Goal: Task Accomplishment & Management: Manage account settings

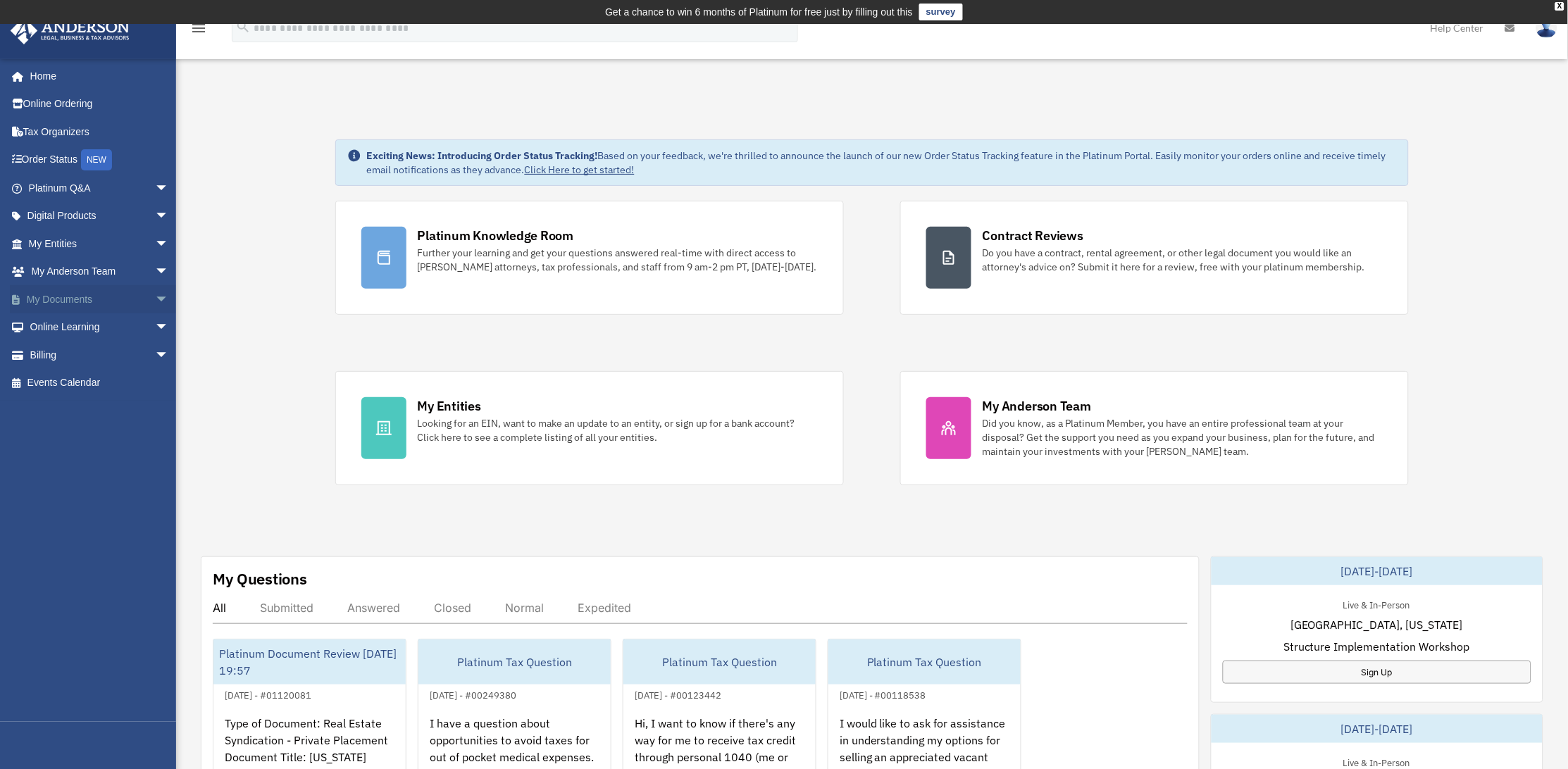
click at [64, 298] on link "My Documents arrow_drop_down" at bounding box center [100, 299] width 180 height 28
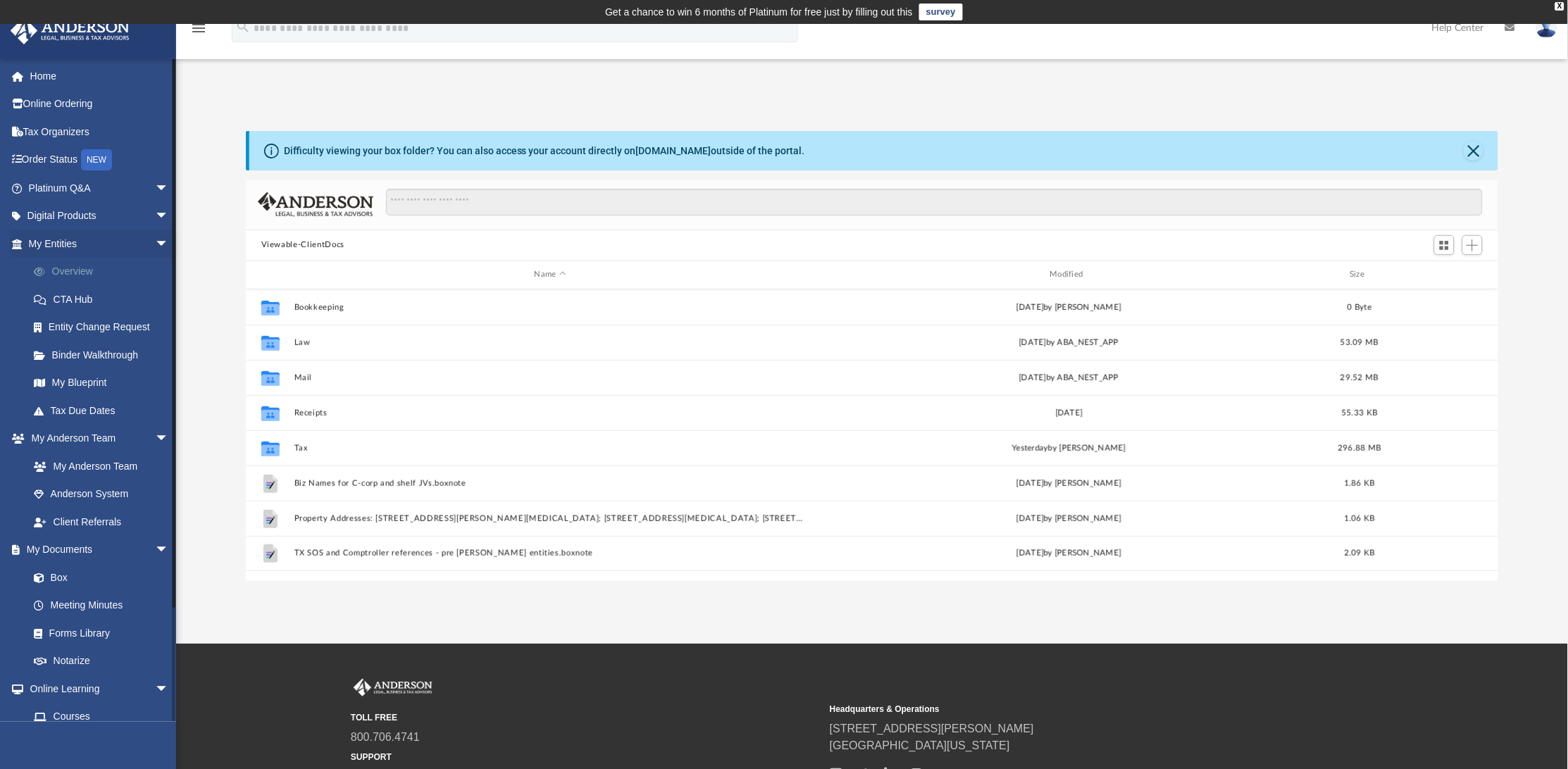
scroll to position [306, 1239]
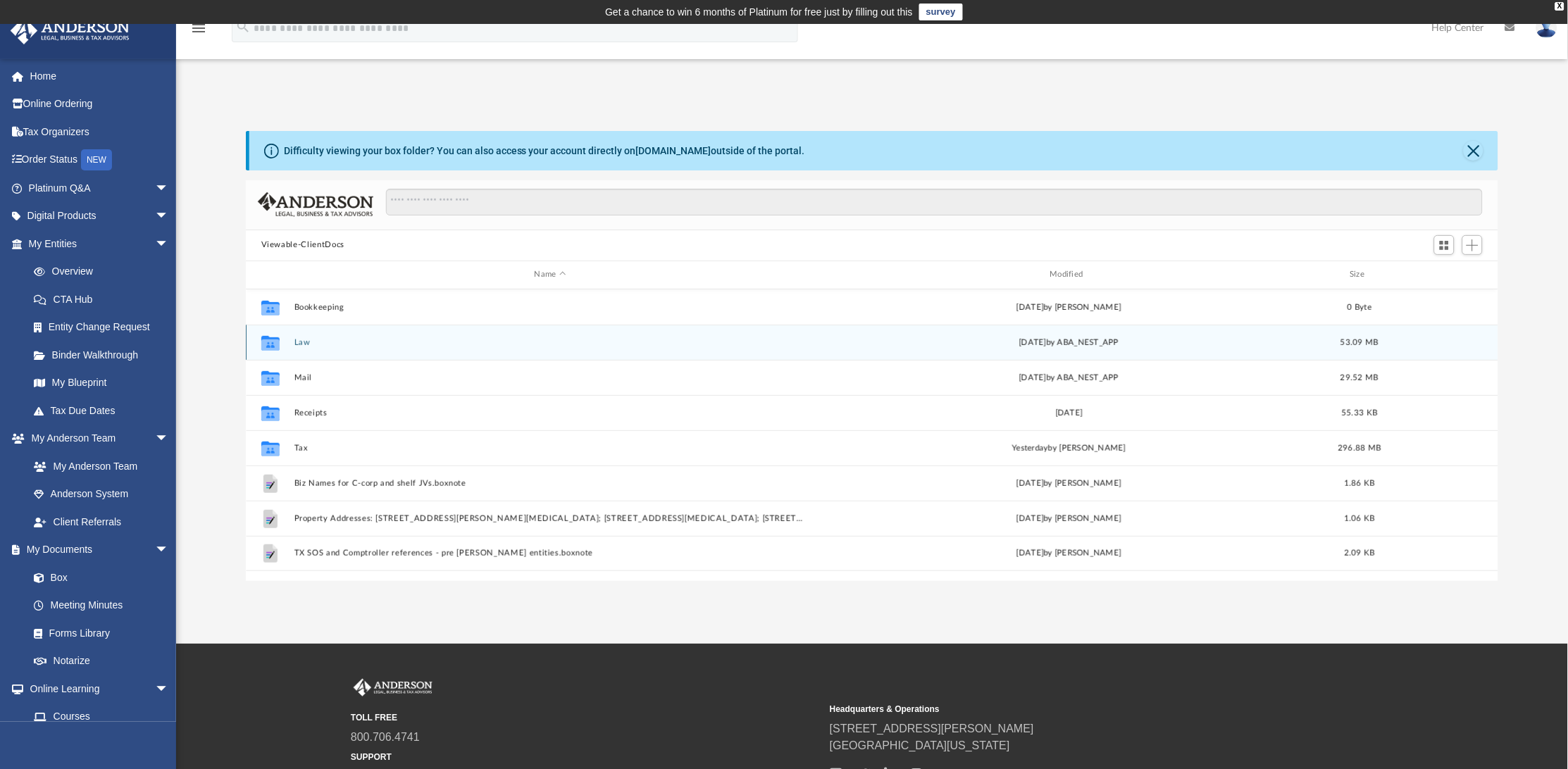
click at [270, 344] on icon "grid" at bounding box center [271, 344] width 18 height 11
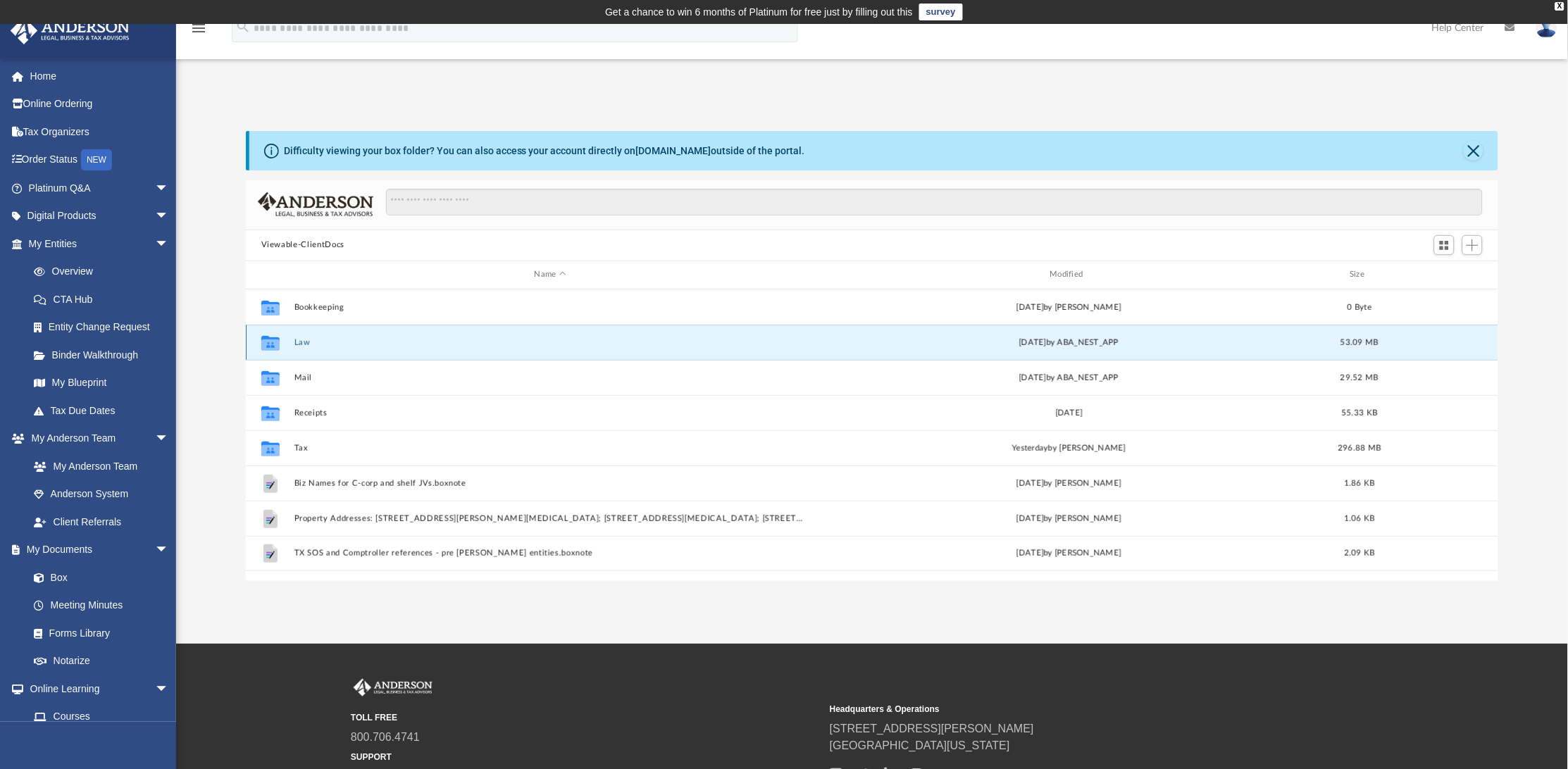
click at [301, 340] on button "Law" at bounding box center [549, 341] width 512 height 9
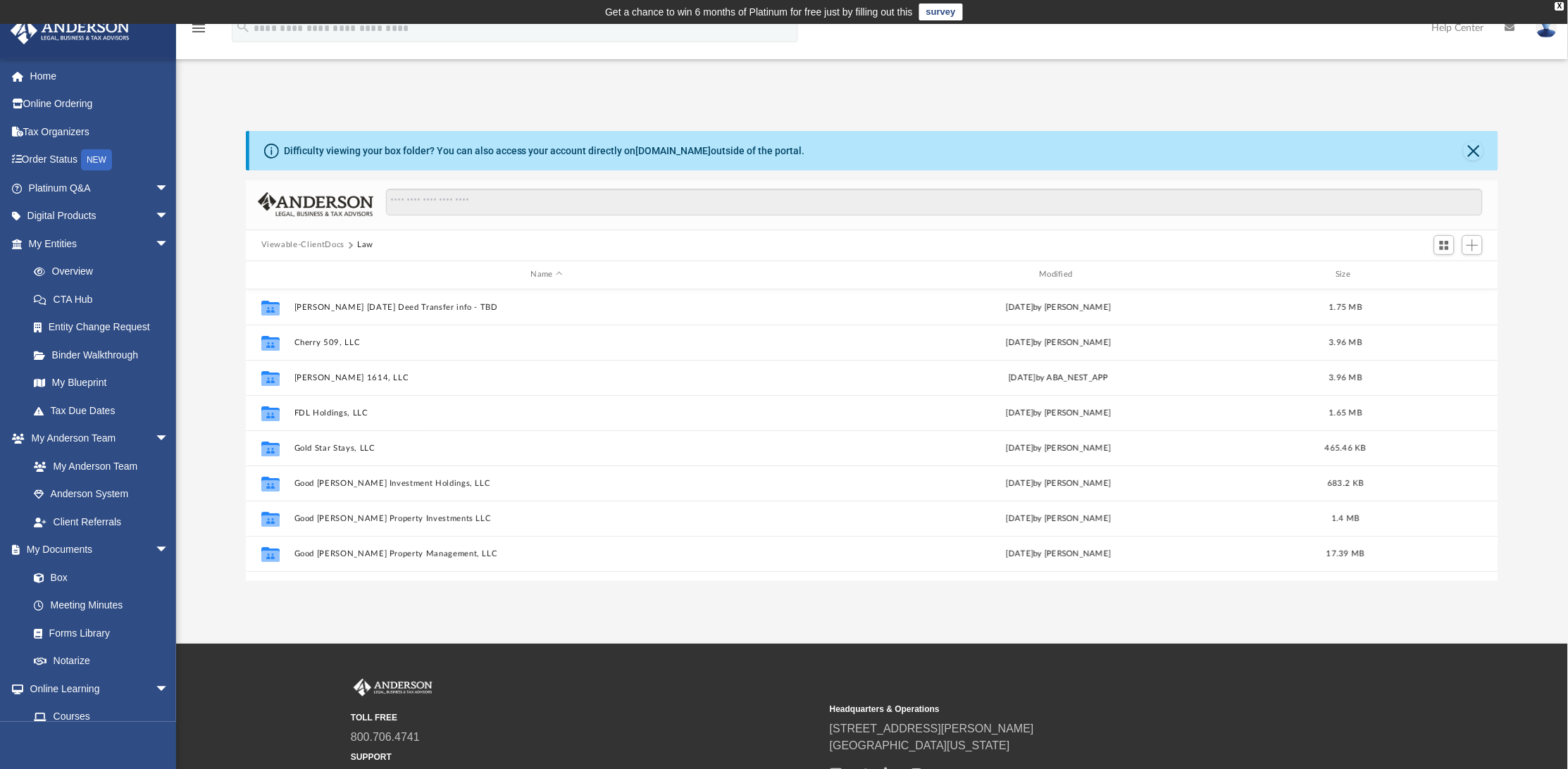
click at [318, 242] on button "Viewable-ClientDocs" at bounding box center [303, 245] width 83 height 13
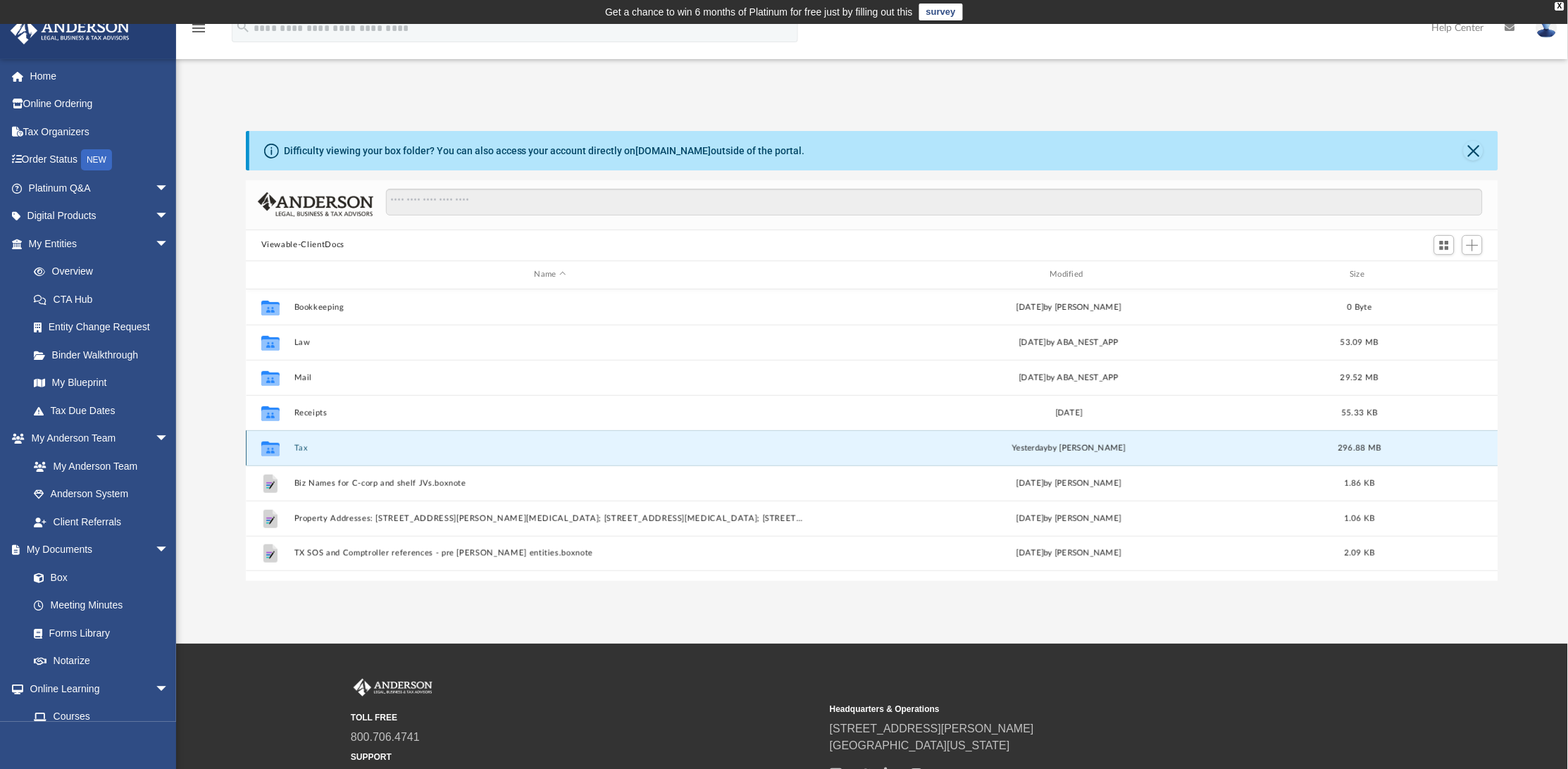
click at [299, 449] on button "Tax" at bounding box center [549, 447] width 512 height 9
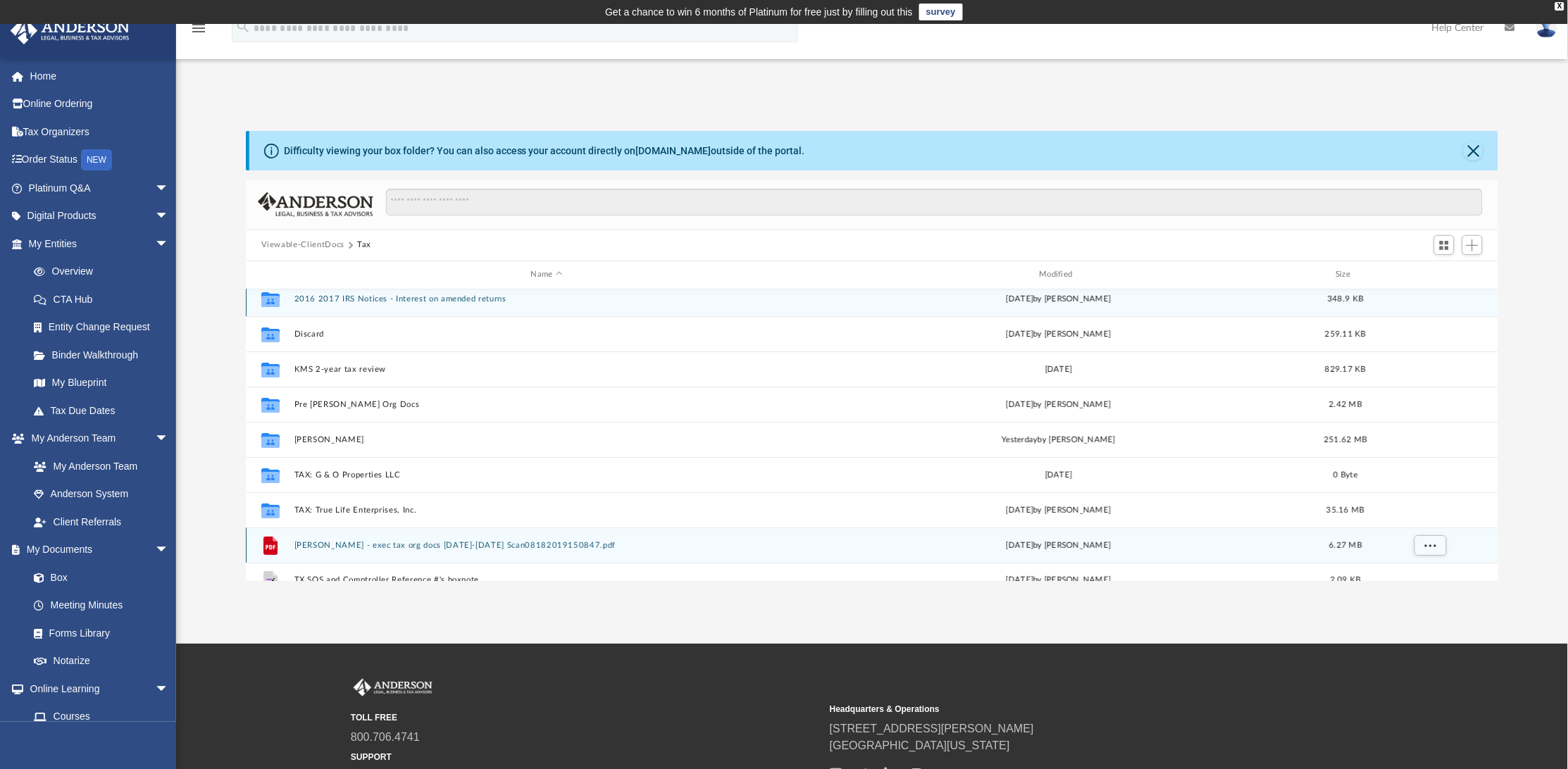
scroll to position [0, 0]
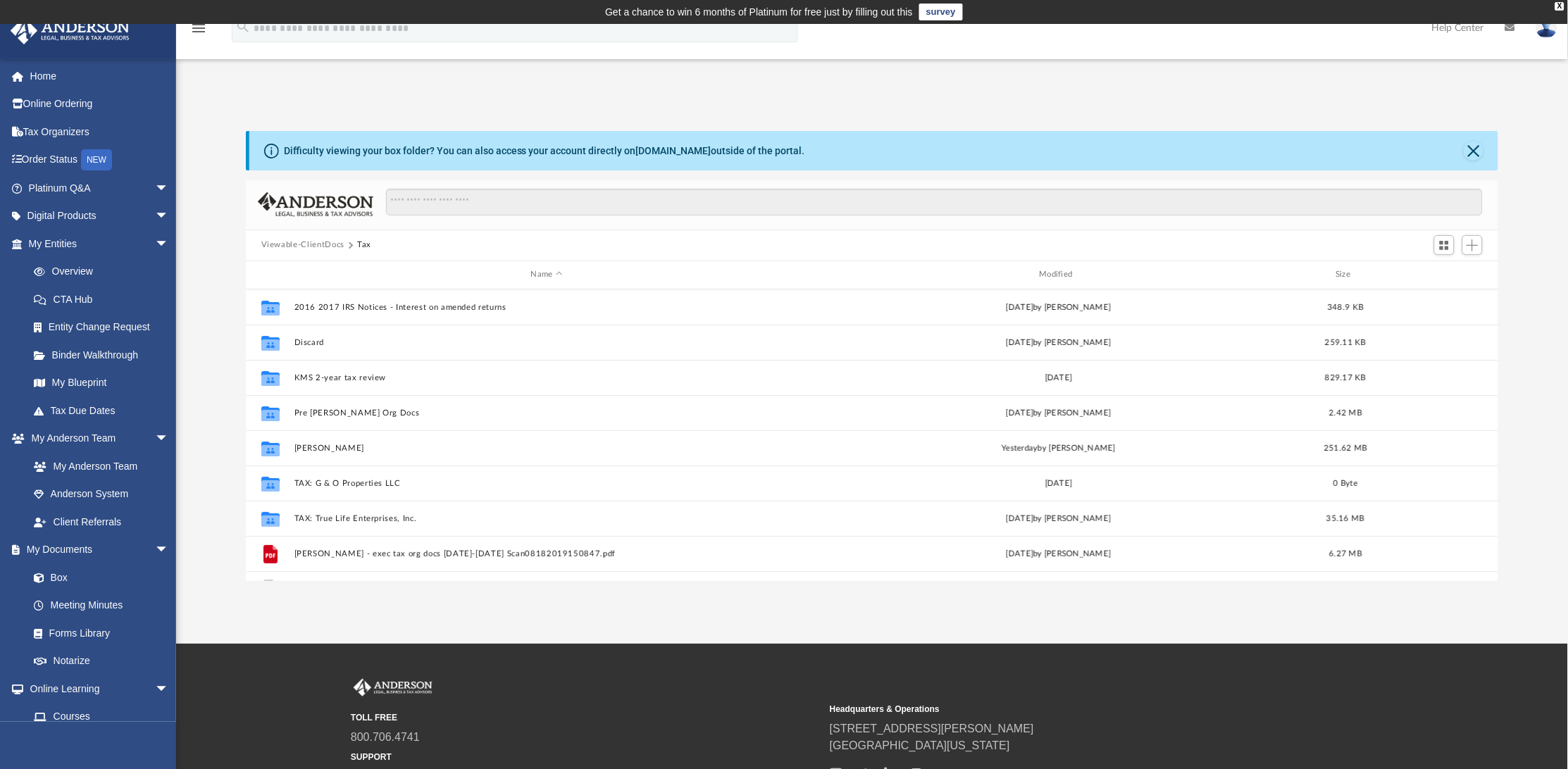
click at [321, 243] on button "Viewable-ClientDocs" at bounding box center [303, 245] width 83 height 13
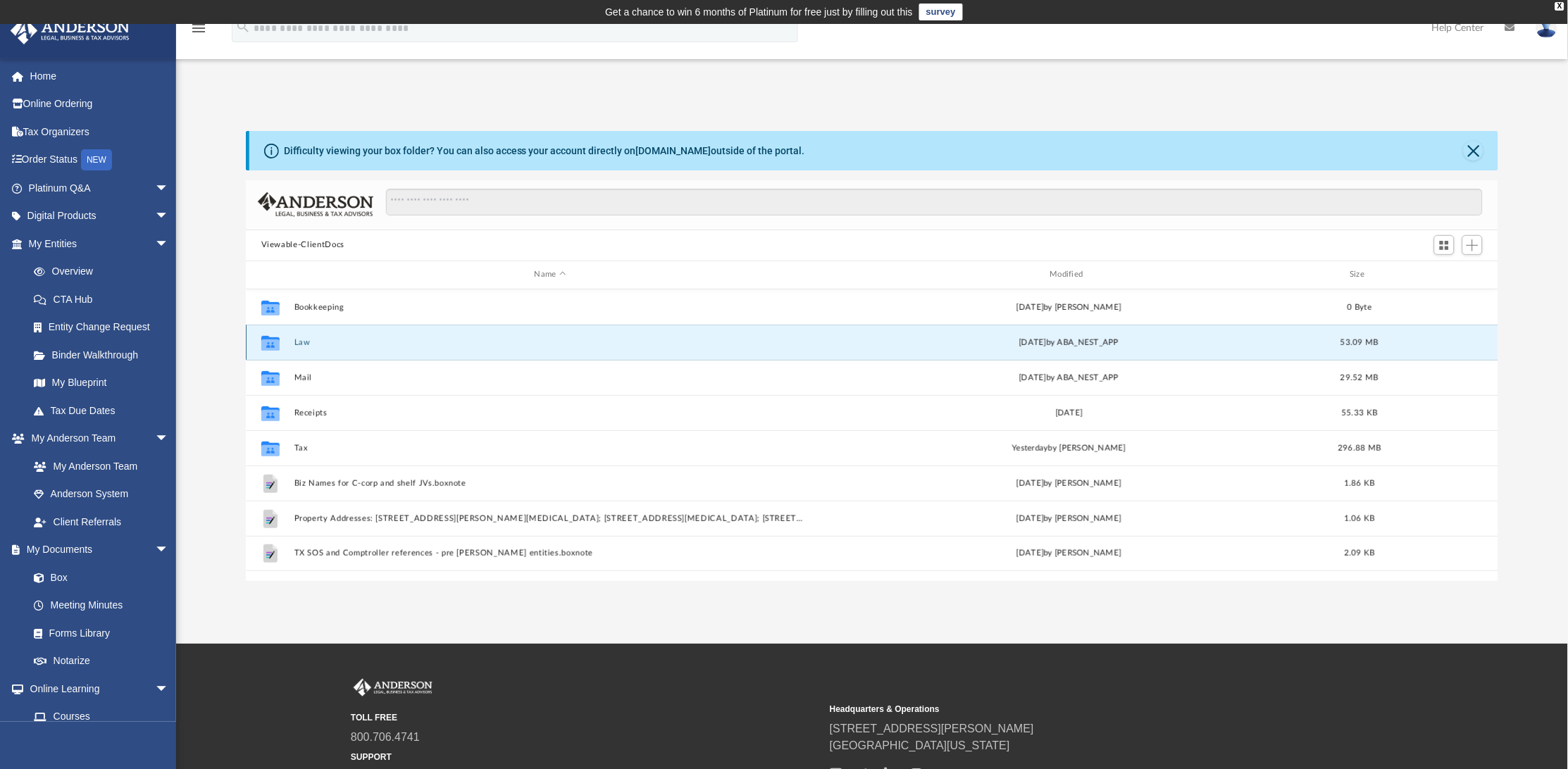
click at [304, 342] on button "Law" at bounding box center [549, 341] width 512 height 9
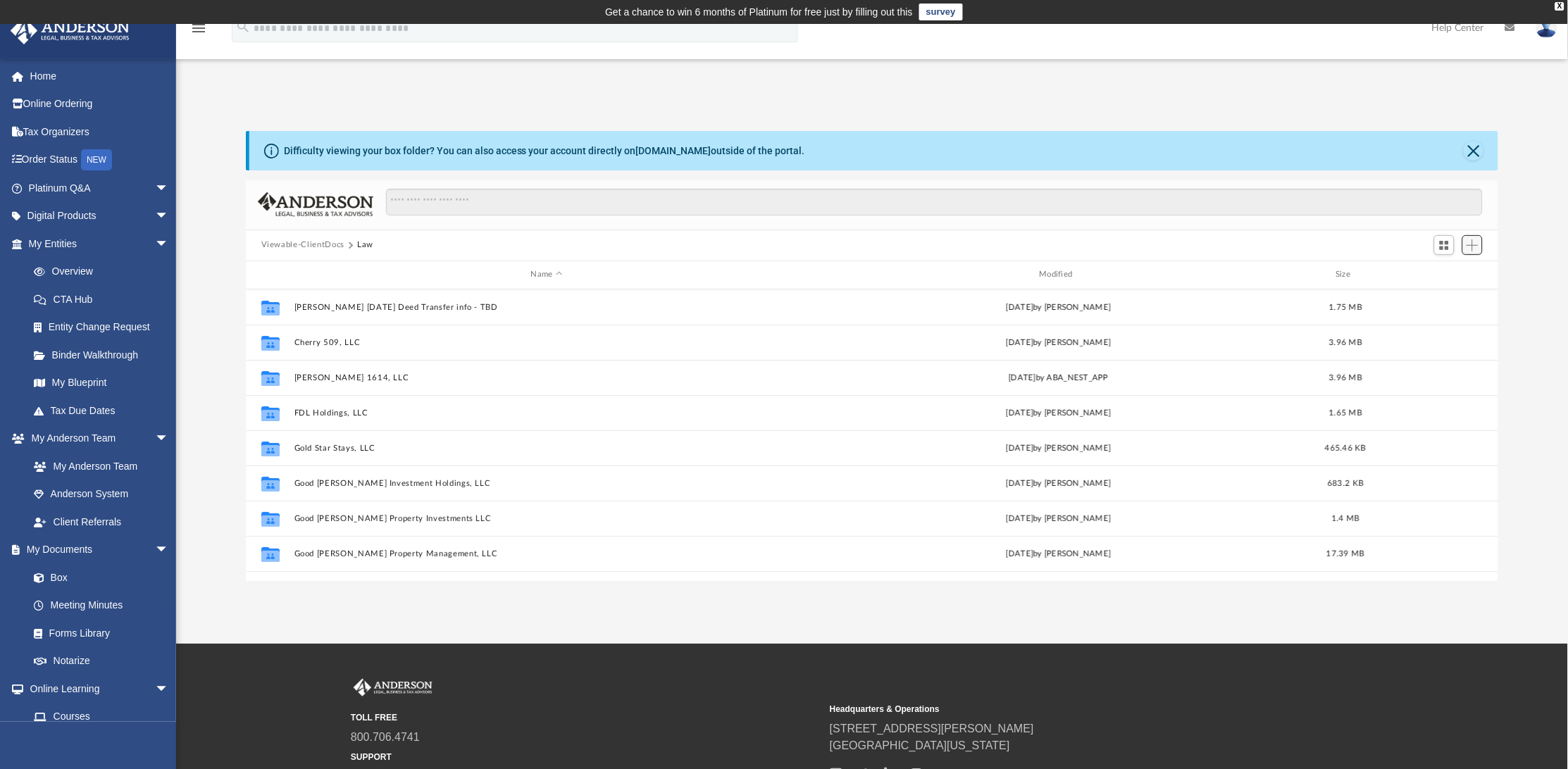
click at [1476, 245] on span "Add" at bounding box center [1473, 246] width 12 height 12
click at [1459, 296] on li "New Folder" at bounding box center [1452, 295] width 45 height 15
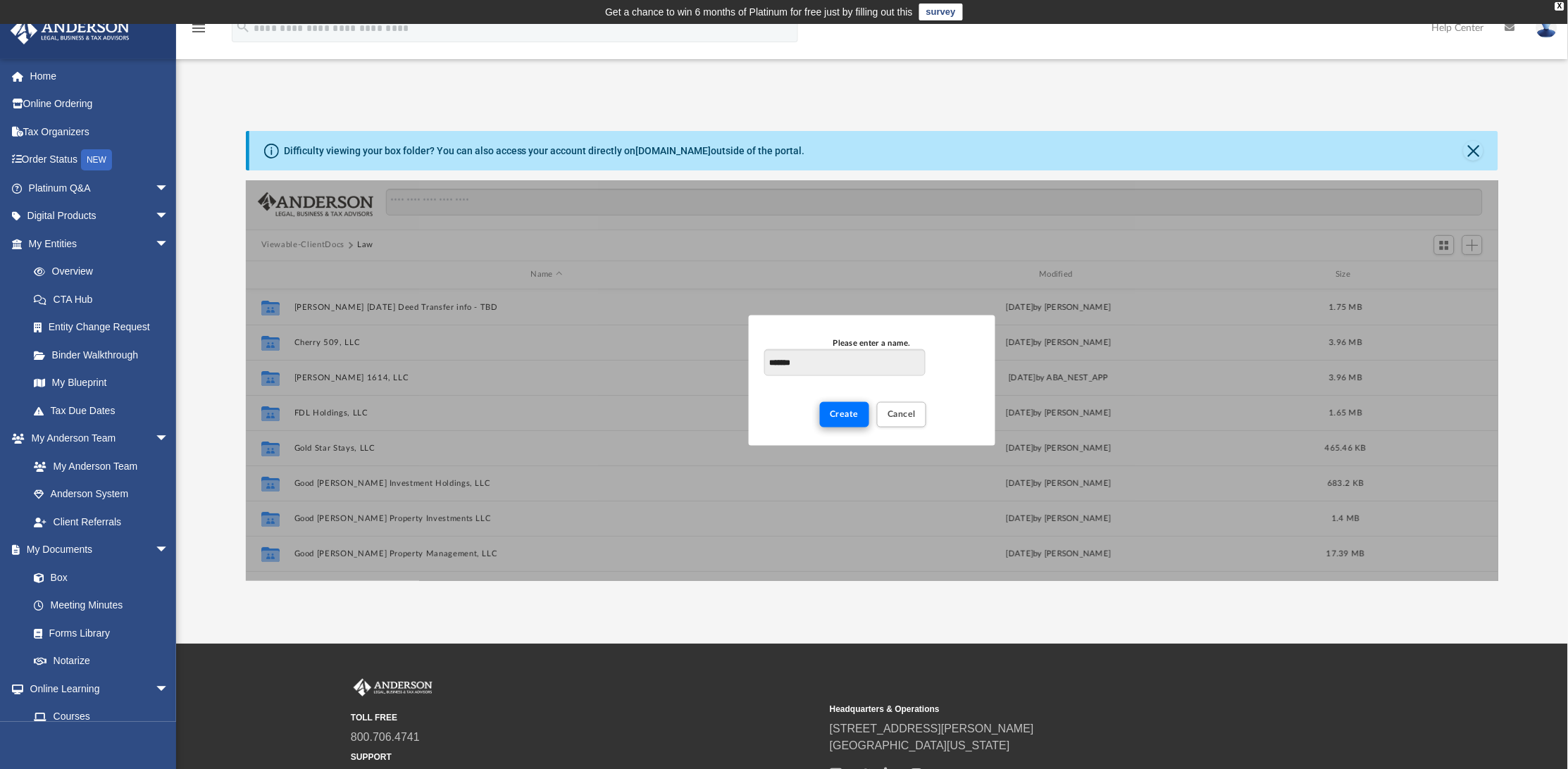
type input "*******"
click at [842, 410] on span "Create" at bounding box center [844, 414] width 29 height 9
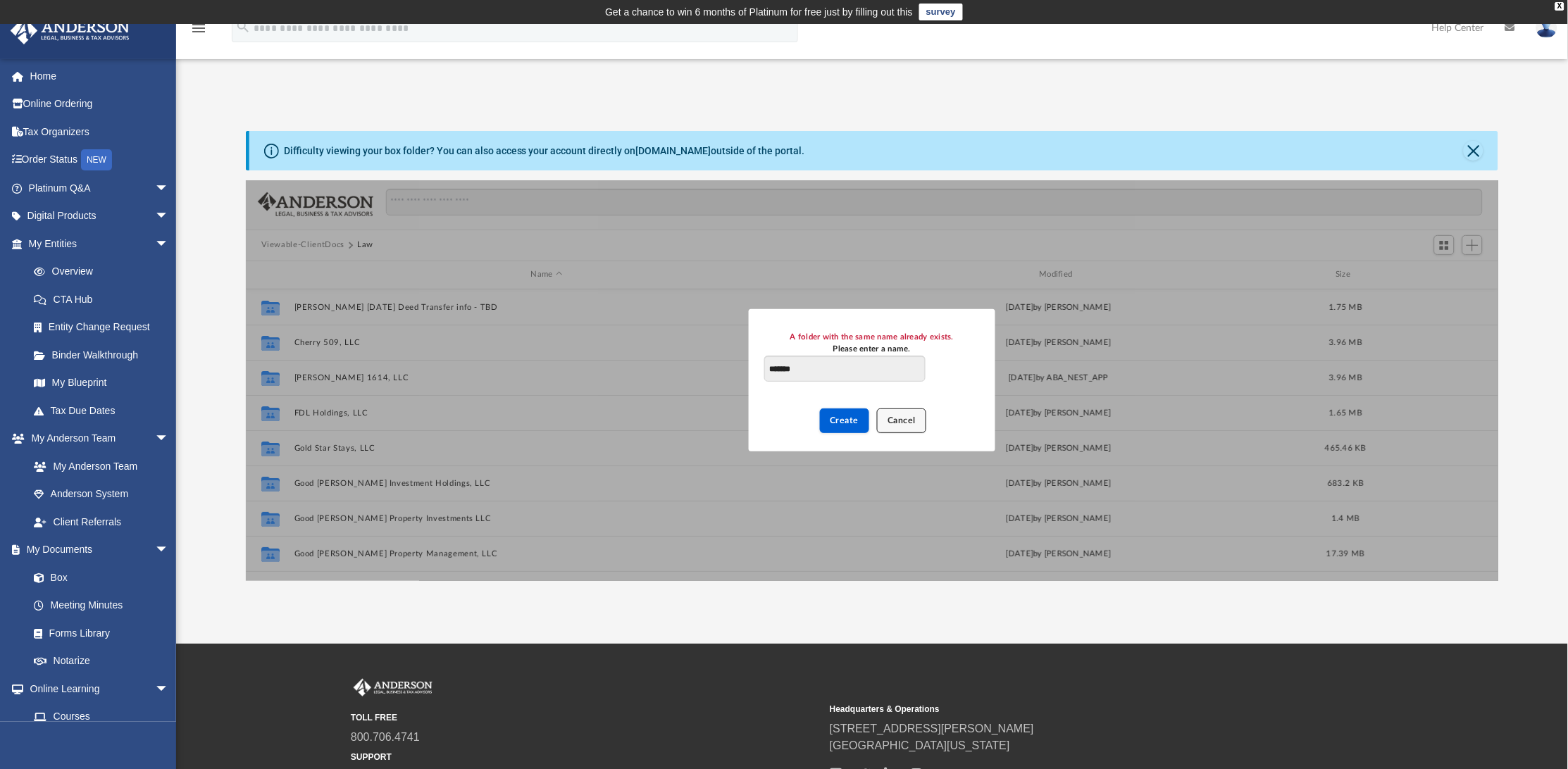
click at [907, 421] on span "Cancel" at bounding box center [902, 420] width 28 height 9
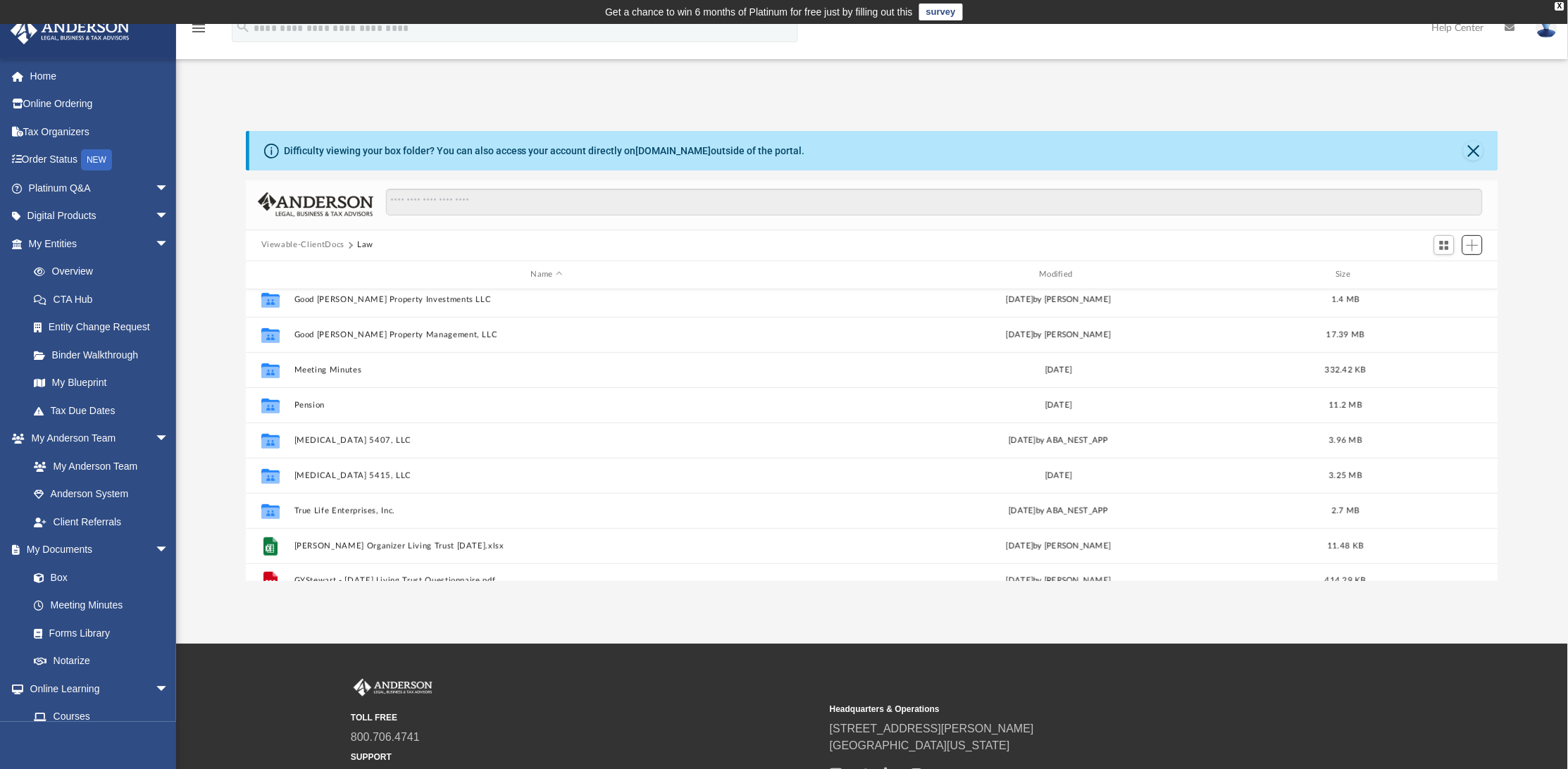
scroll to position [236, 0]
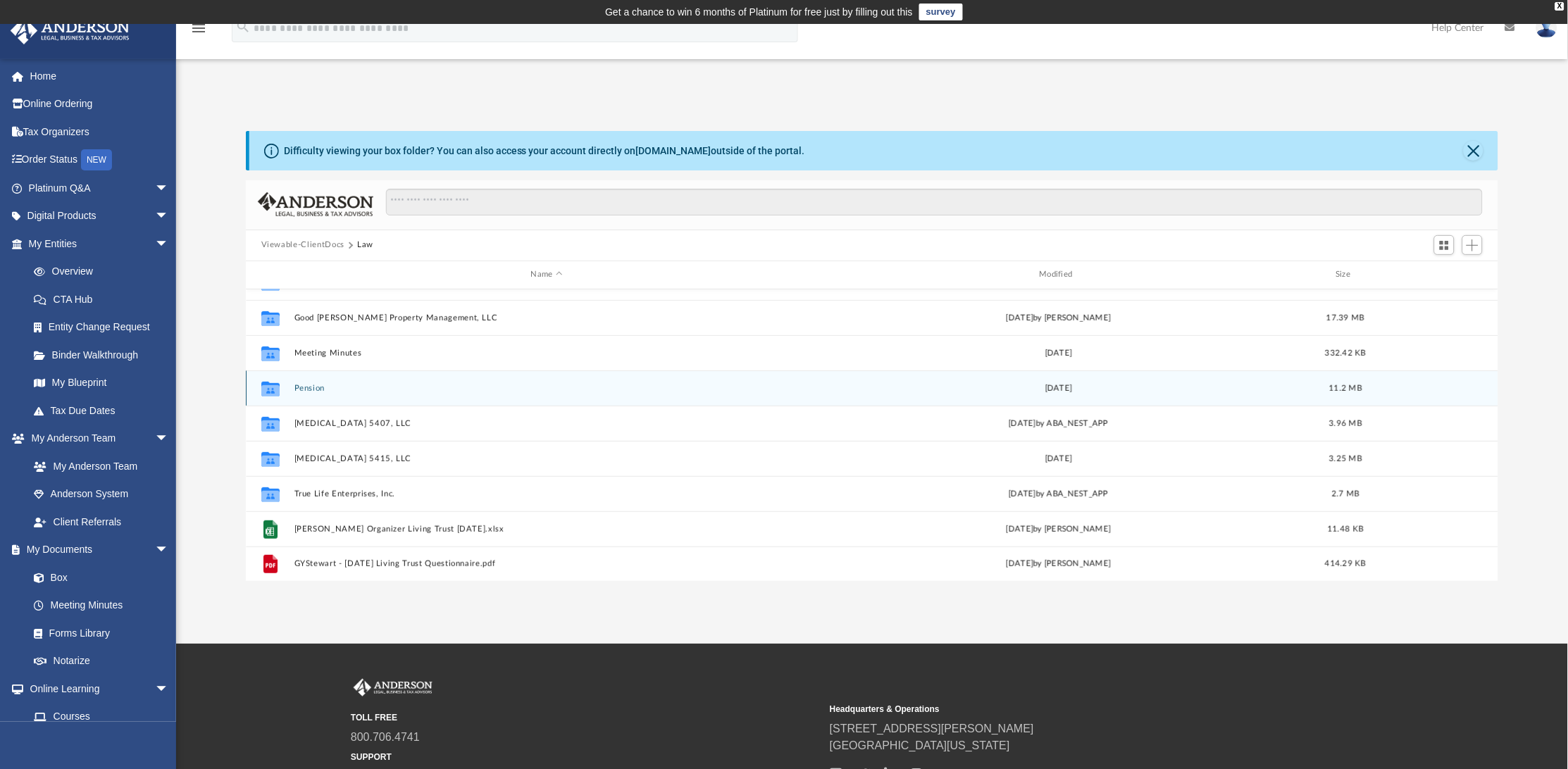
click at [300, 385] on button "Pension" at bounding box center [546, 387] width 505 height 9
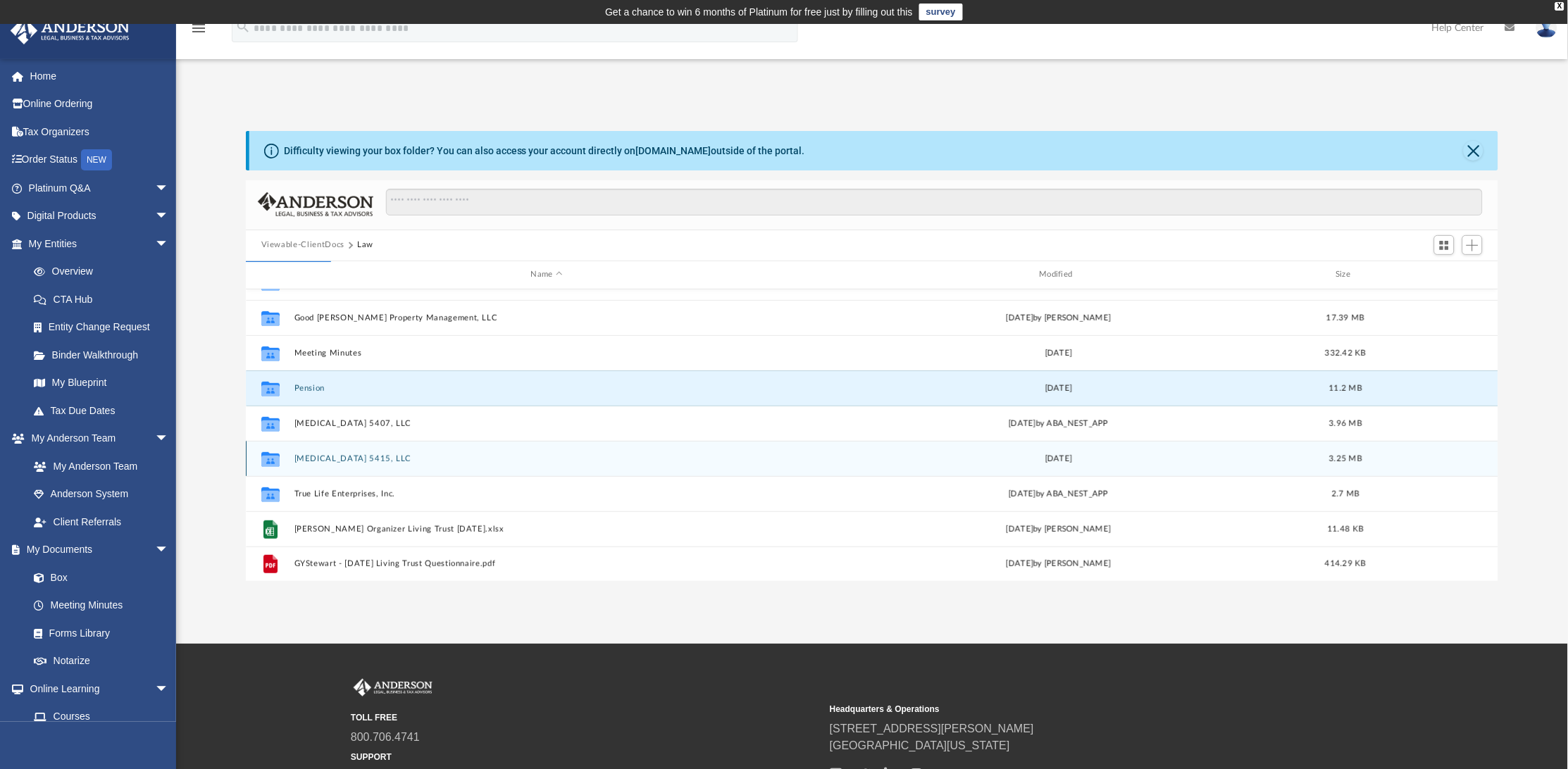
scroll to position [0, 0]
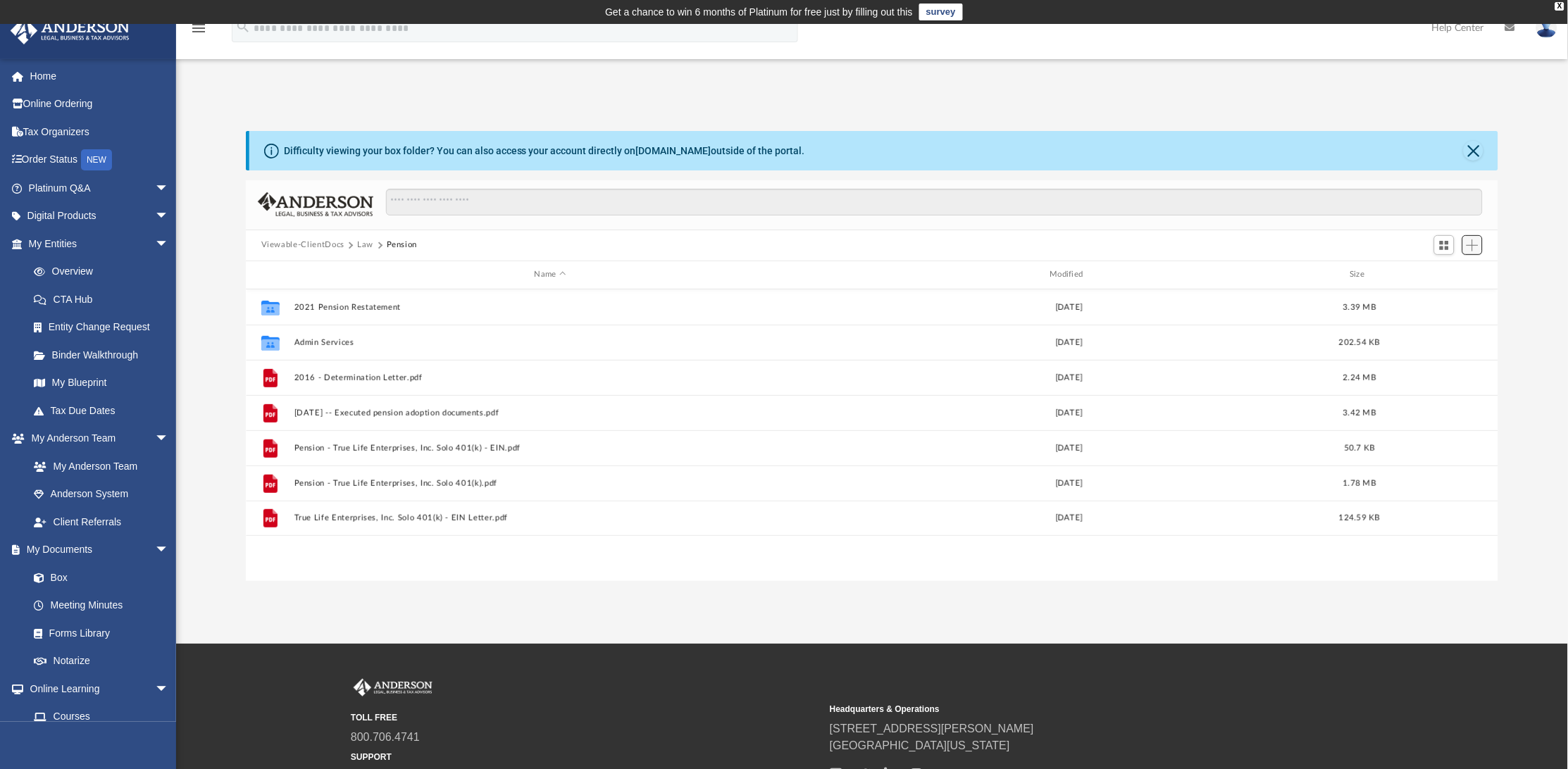
click at [1476, 242] on span "Add" at bounding box center [1473, 246] width 12 height 12
click at [1458, 269] on li "Upload" at bounding box center [1452, 274] width 45 height 15
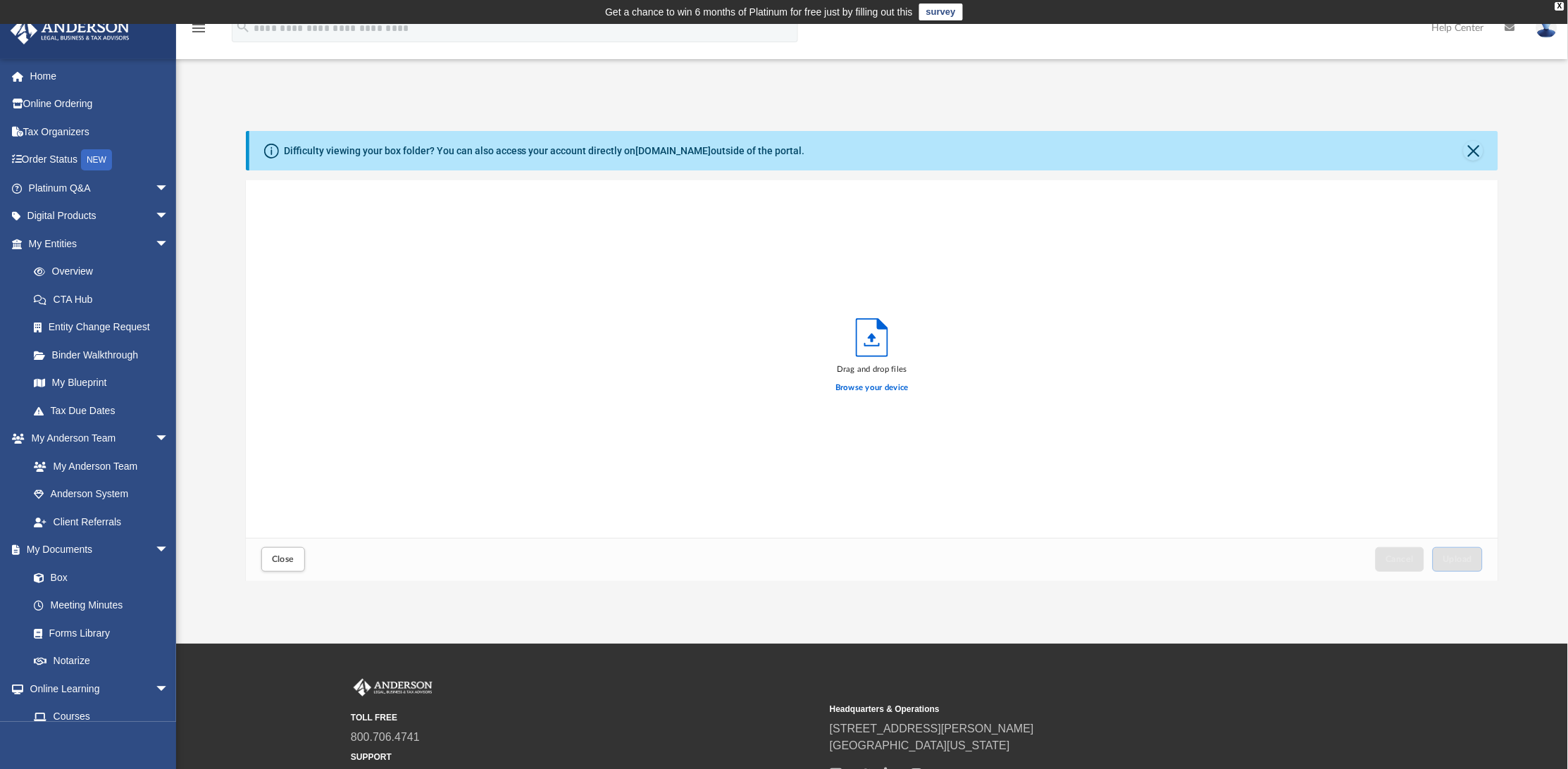
scroll to position [343, 1239]
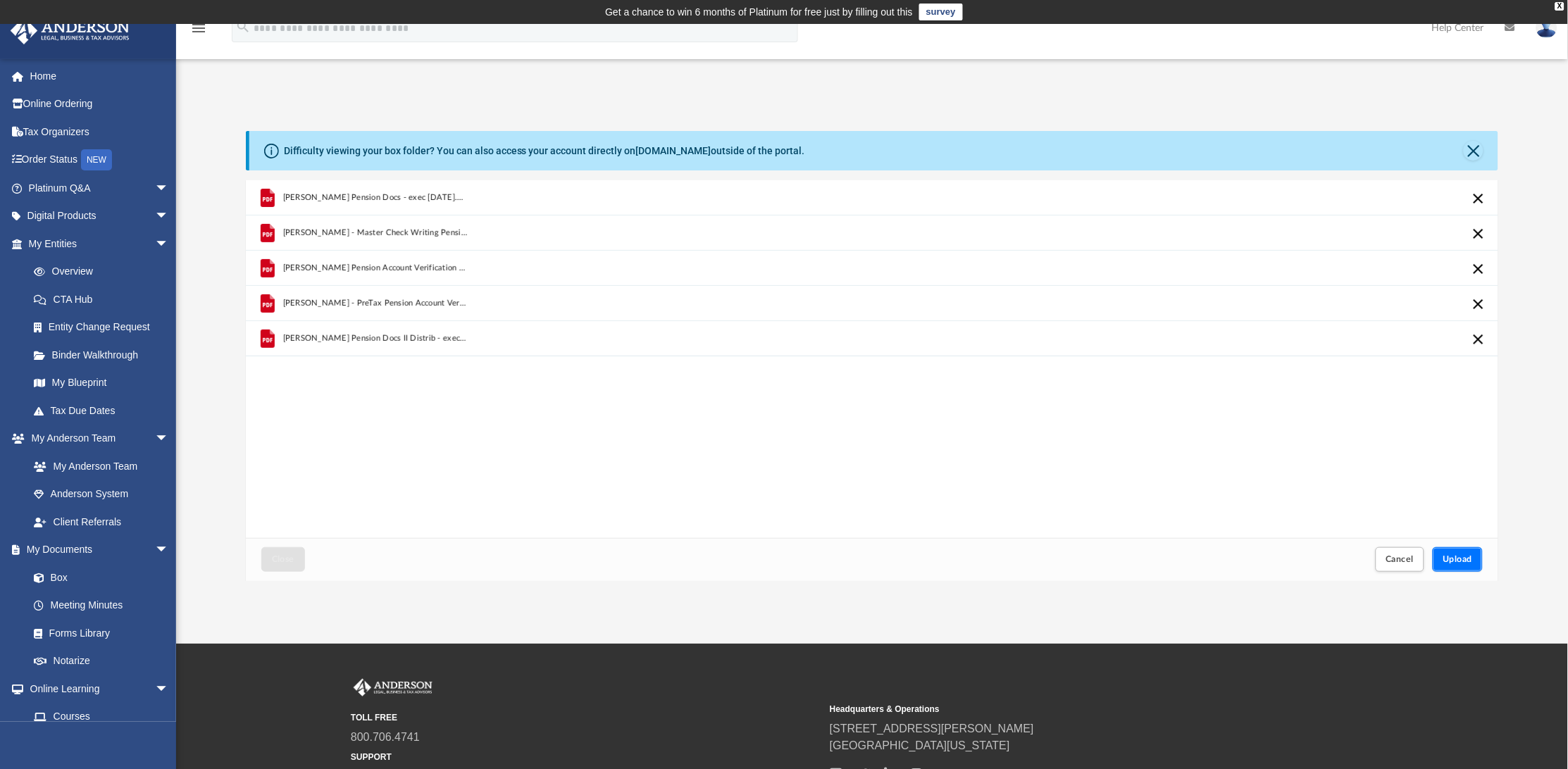
click at [1456, 557] on span "Upload" at bounding box center [1458, 559] width 30 height 9
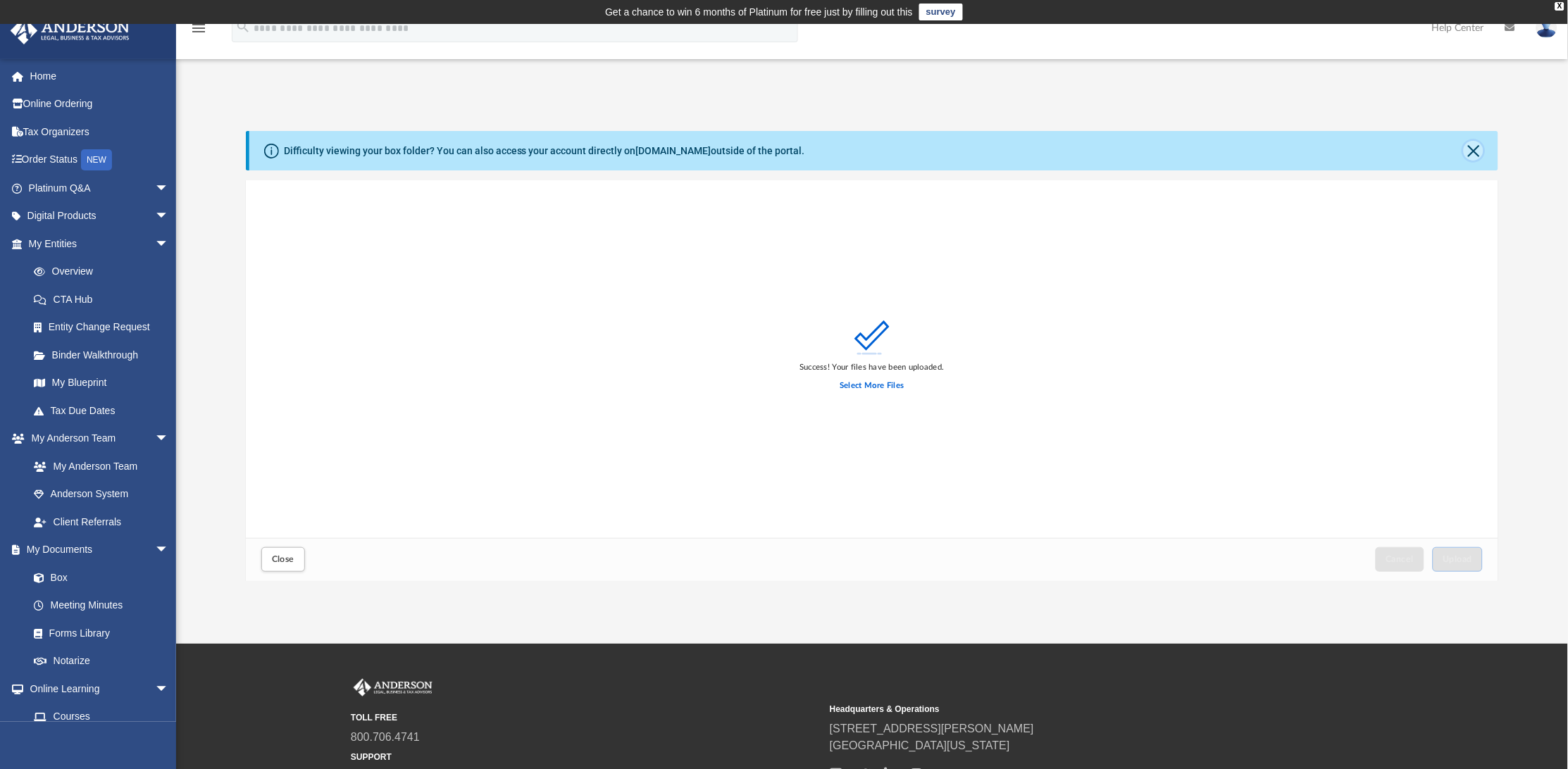
click at [1473, 155] on button "Close" at bounding box center [1474, 151] width 20 height 20
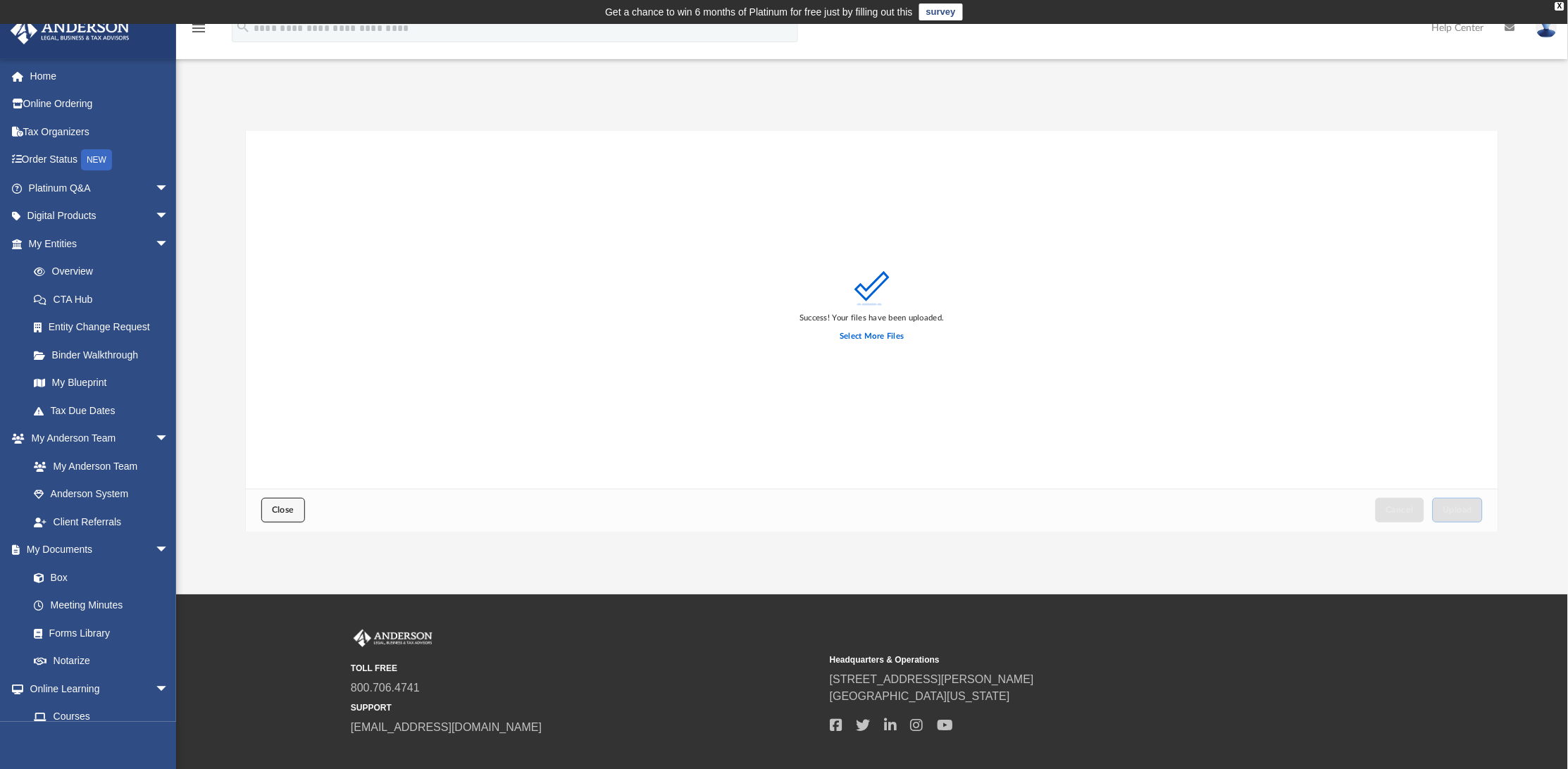
click at [290, 508] on span "Close" at bounding box center [282, 509] width 23 height 9
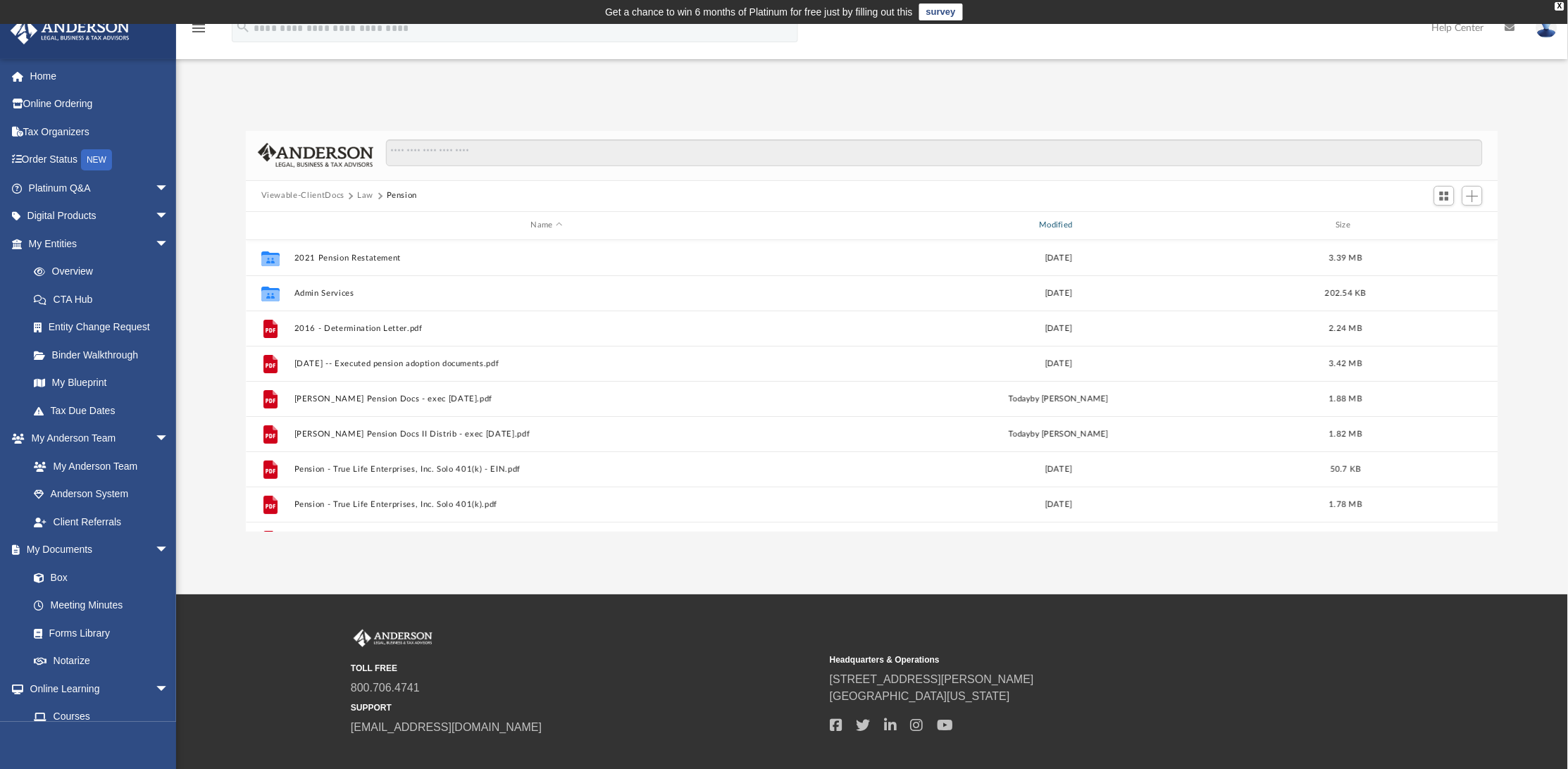
click at [1072, 220] on div "Modified" at bounding box center [1058, 225] width 505 height 13
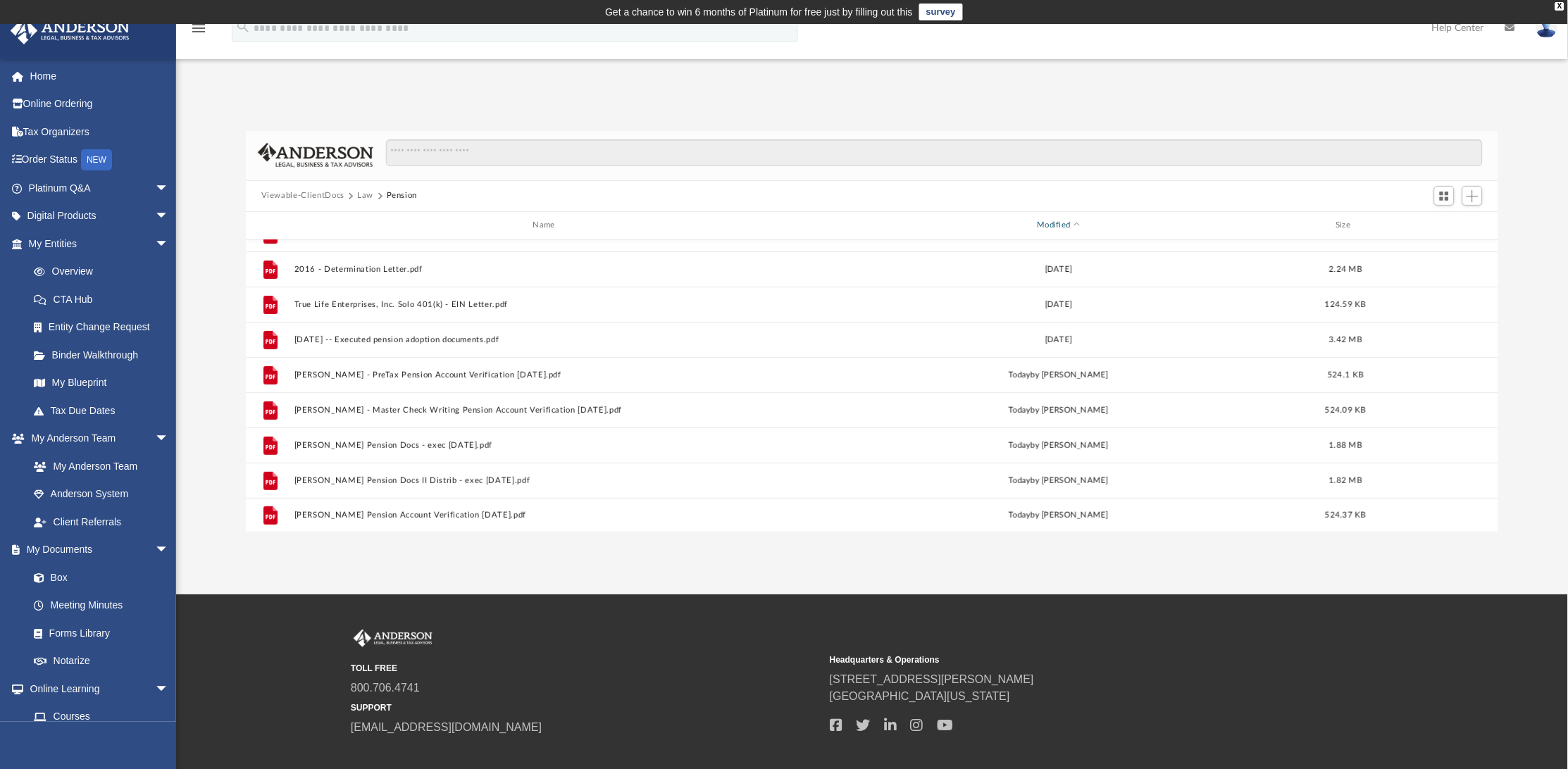
scroll to position [130, 0]
